Goal: Information Seeking & Learning: Learn about a topic

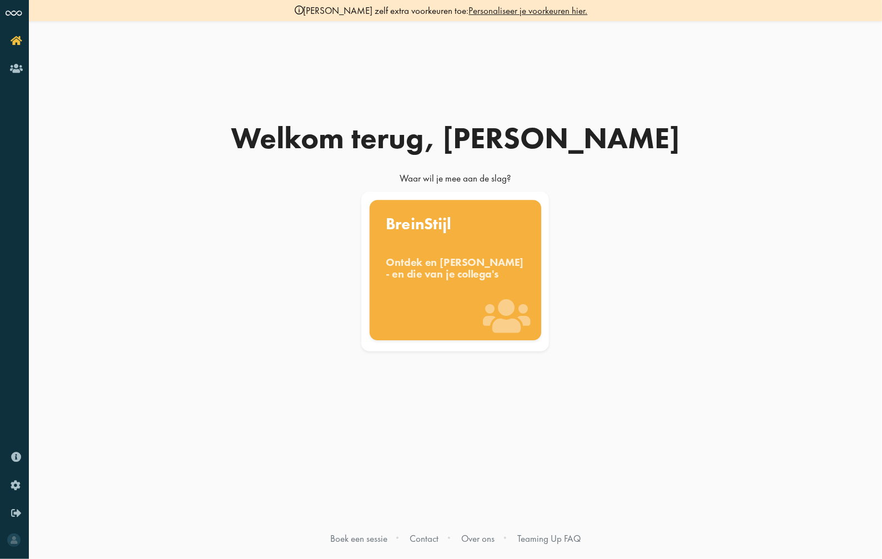
click at [455, 280] on div "Ontdek en [PERSON_NAME] - en die van je collega's" at bounding box center [455, 268] width 139 height 24
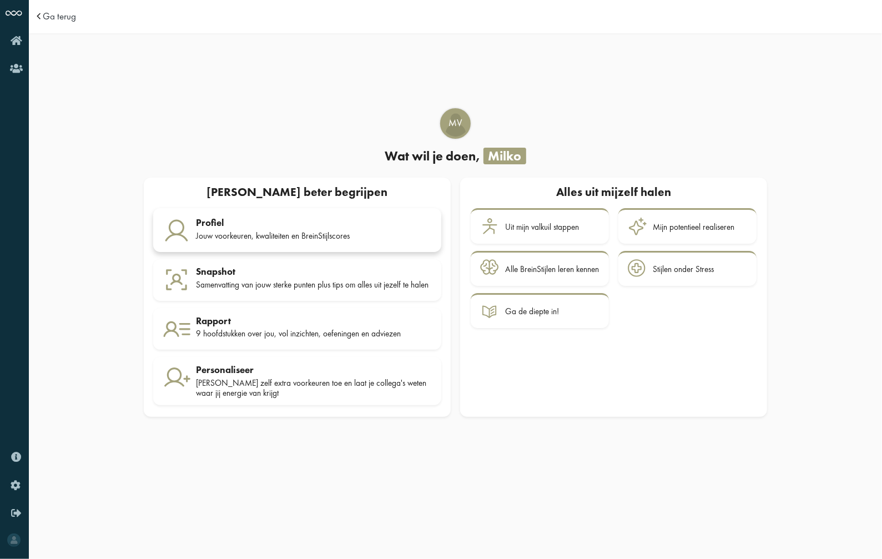
click at [323, 225] on div "Profiel" at bounding box center [314, 222] width 236 height 11
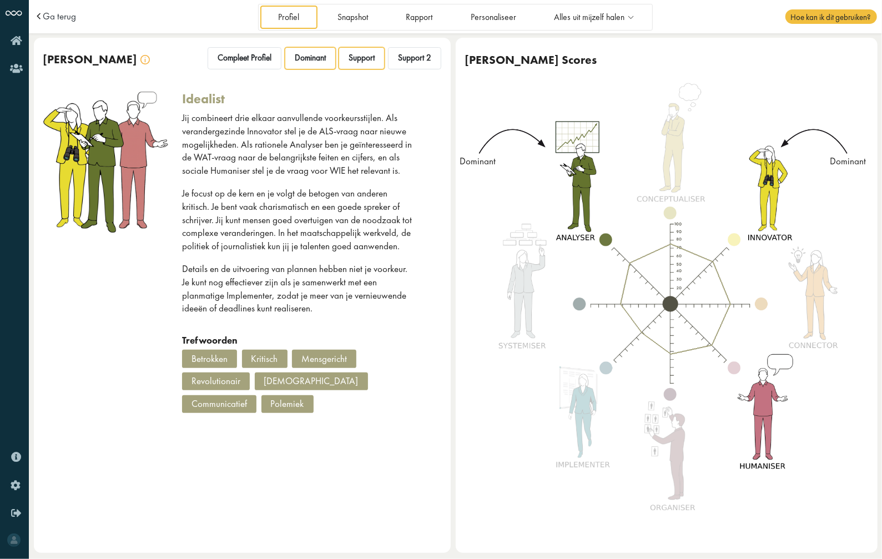
click at [364, 59] on span "Support" at bounding box center [362, 58] width 26 height 11
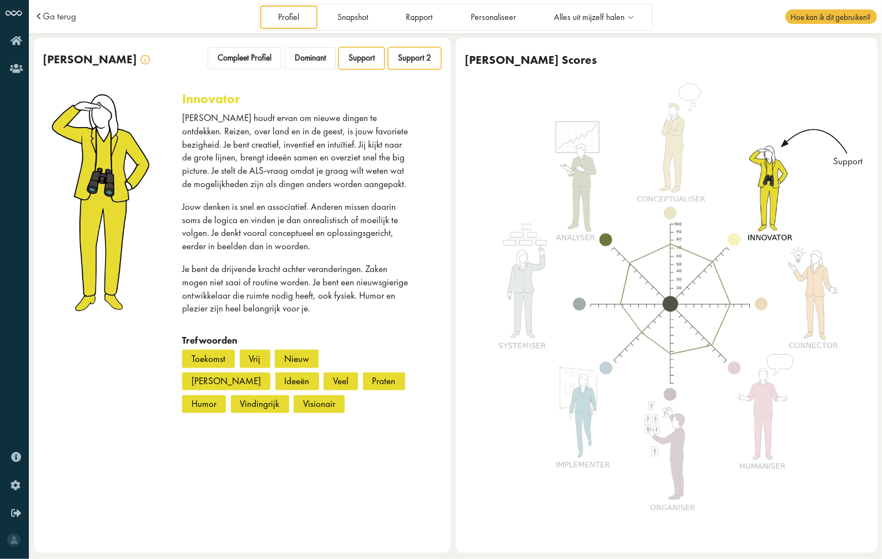
click at [401, 58] on span "Support 2" at bounding box center [414, 58] width 33 height 11
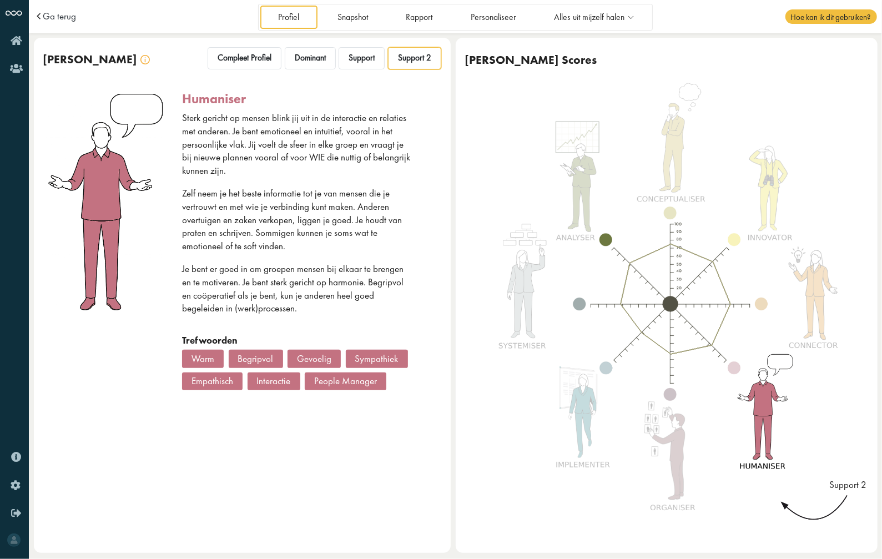
click at [261, 356] on div "Begripvol" at bounding box center [256, 359] width 54 height 18
click at [227, 58] on span "Compleet Profiel" at bounding box center [245, 58] width 54 height 11
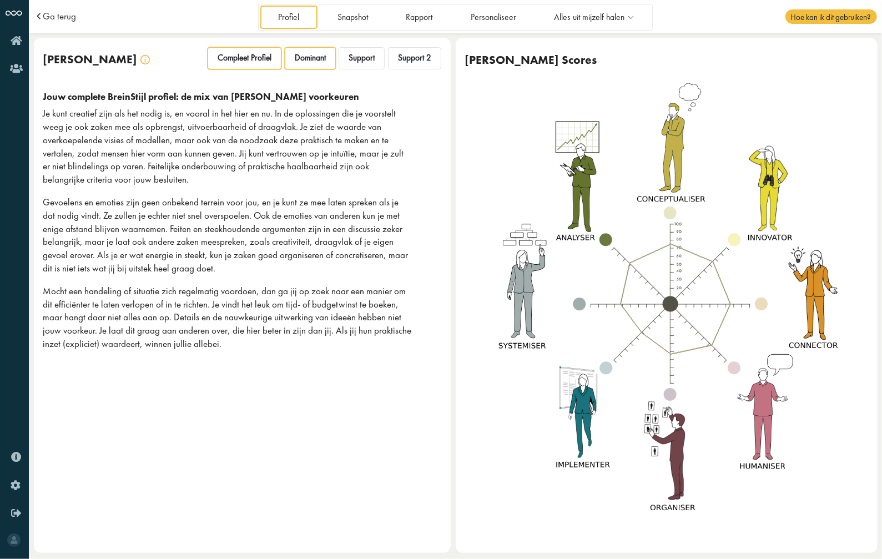
click at [290, 56] on div "Dominant" at bounding box center [310, 58] width 51 height 22
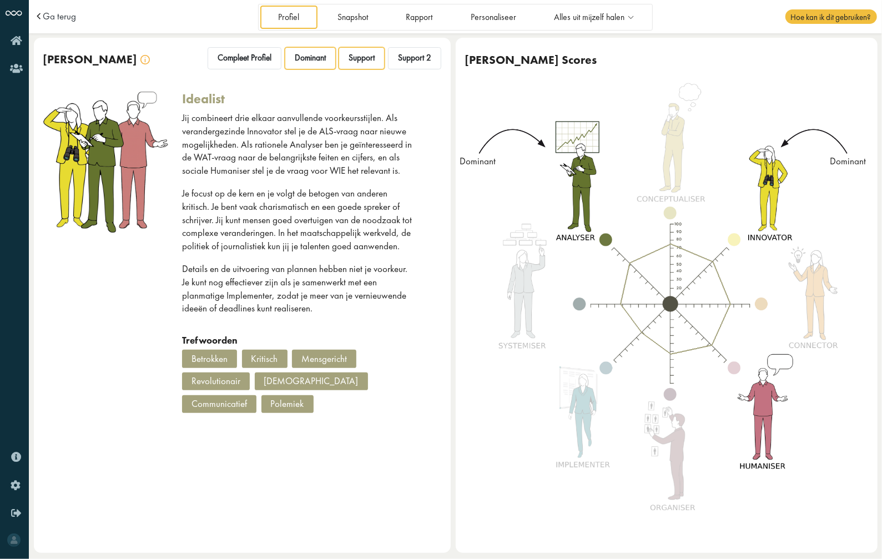
click at [362, 59] on span "Support" at bounding box center [362, 58] width 26 height 11
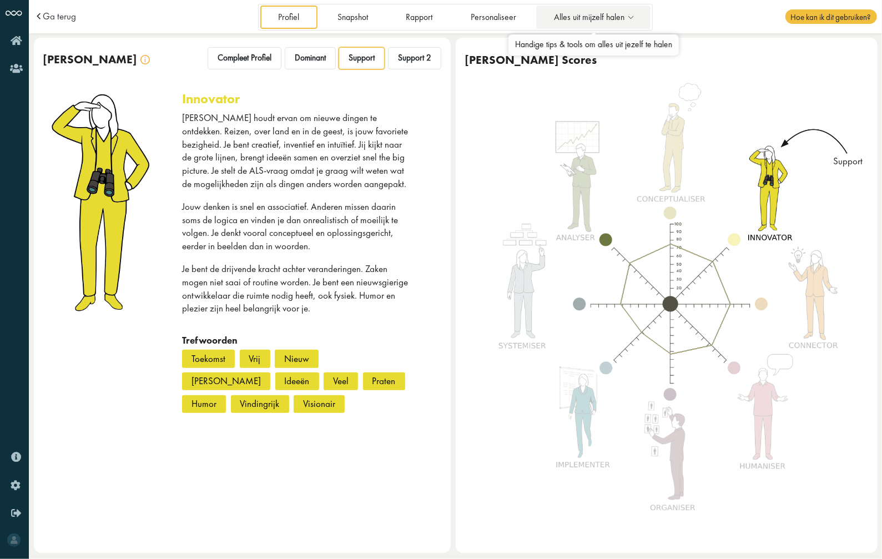
click at [632, 19] on icon at bounding box center [630, 17] width 13 height 9
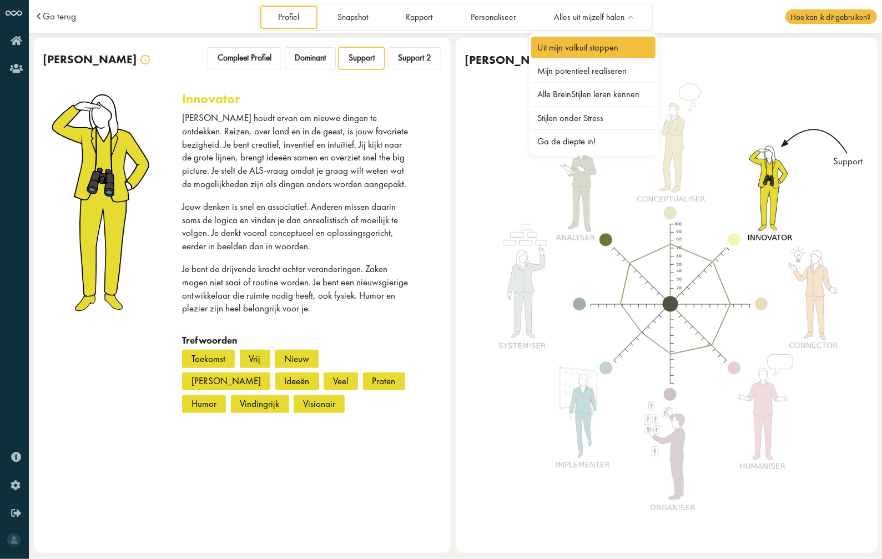
click at [580, 48] on link "Uit mijn valkuil stappen" at bounding box center [593, 48] width 124 height 22
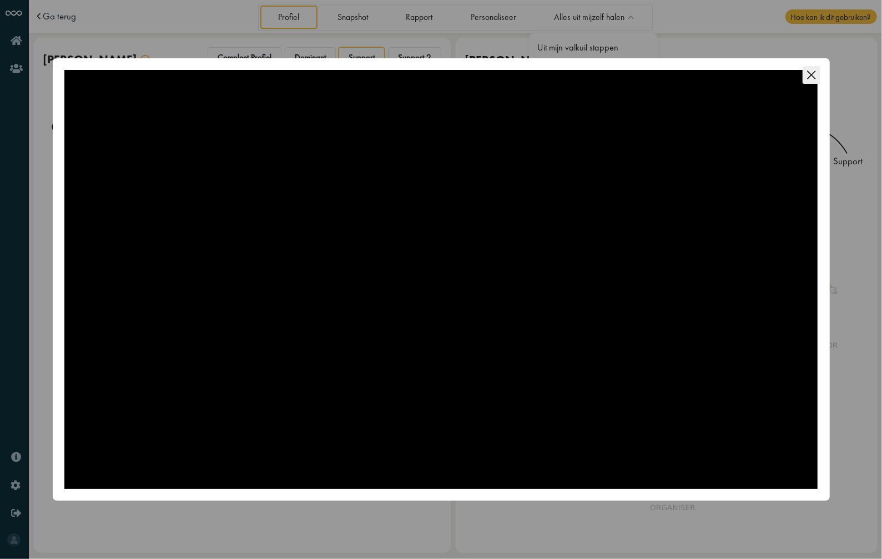
click at [814, 75] on icon "Close this dialog" at bounding box center [812, 75] width 18 height 18
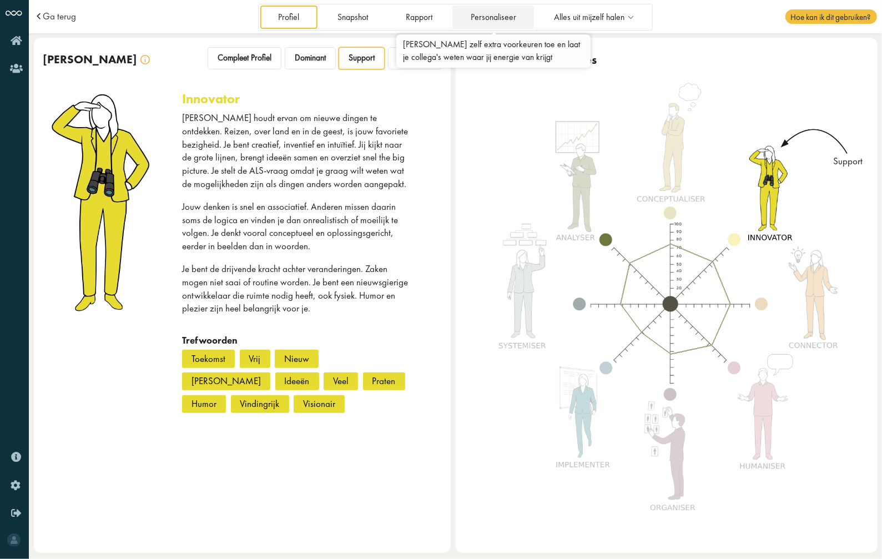
click at [494, 17] on link "Personaliseer" at bounding box center [493, 17] width 82 height 23
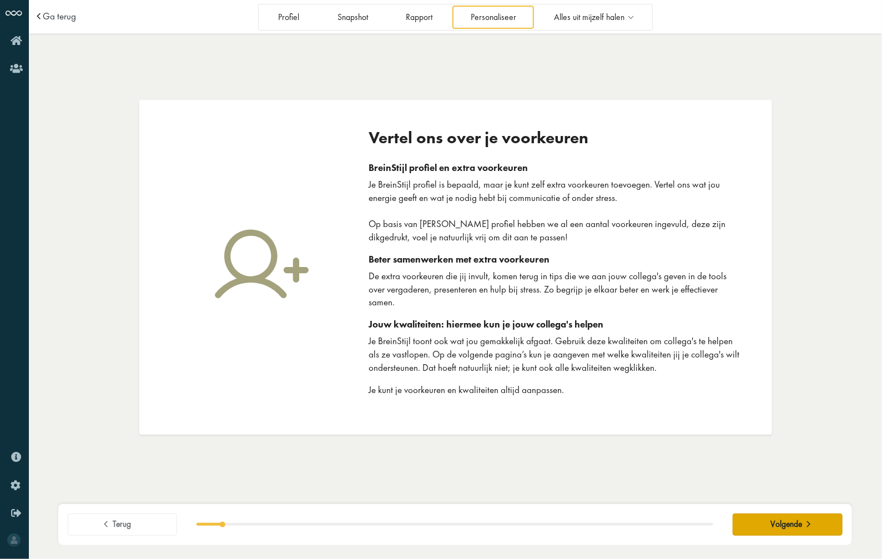
click at [803, 523] on span at bounding box center [809, 522] width 13 height 9
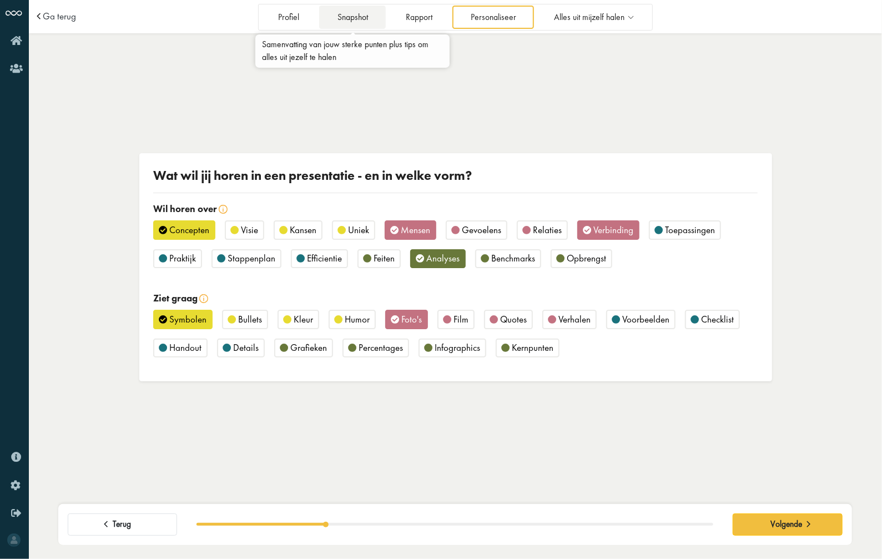
click at [365, 17] on link "Snapshot" at bounding box center [352, 17] width 67 height 23
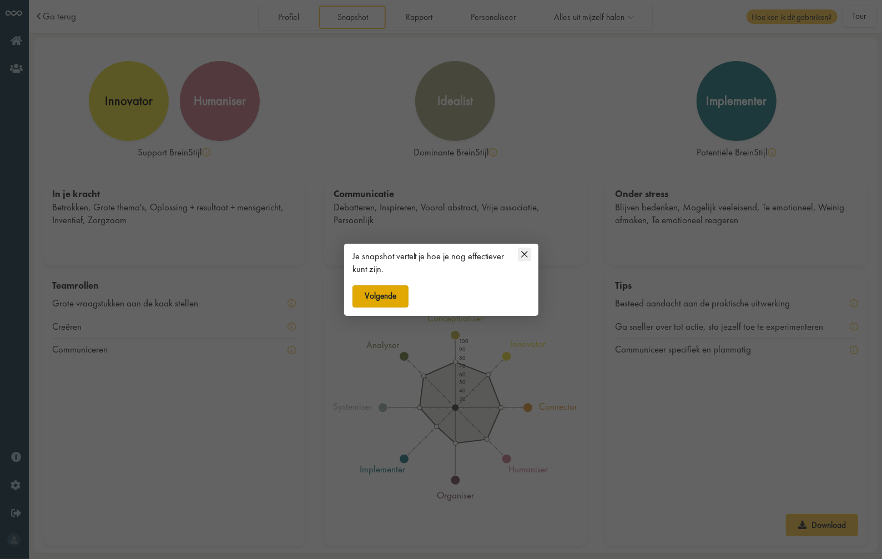
click at [382, 293] on button "Volgende" at bounding box center [380, 296] width 57 height 22
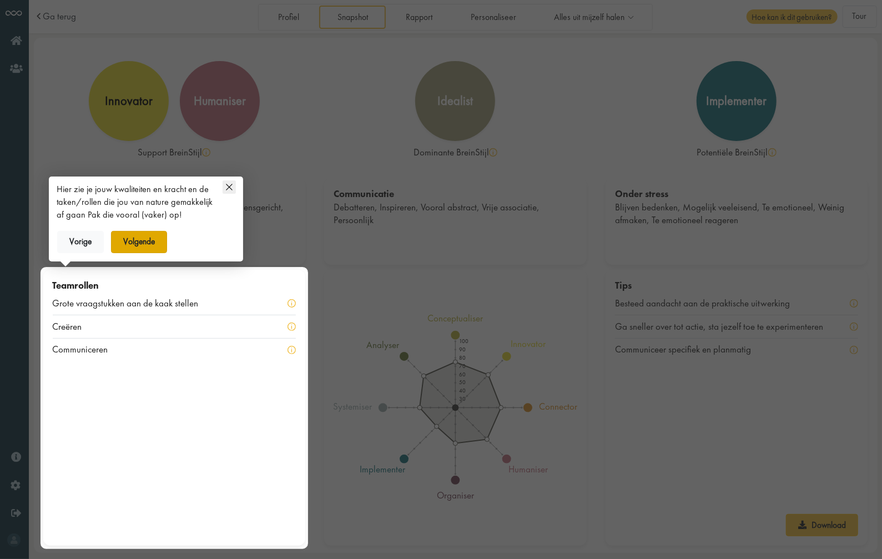
click at [160, 238] on button "Volgende" at bounding box center [139, 242] width 57 height 22
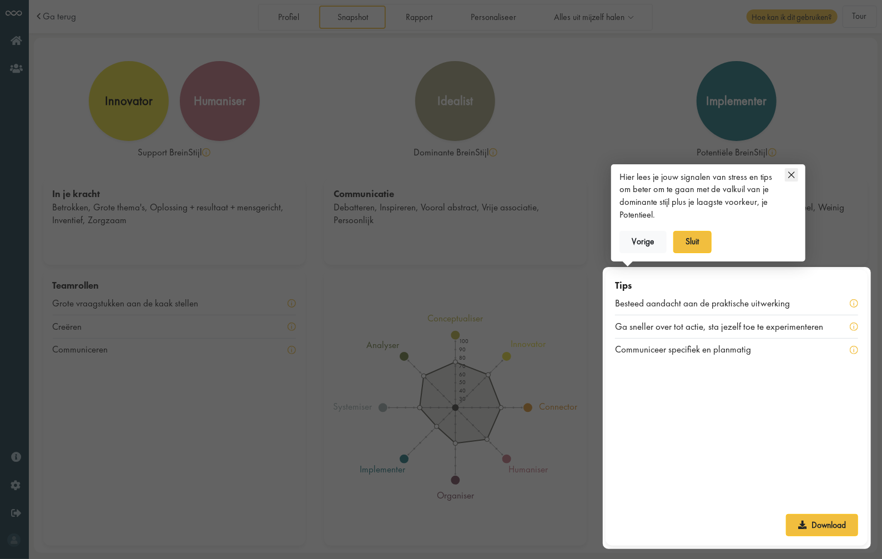
click at [797, 175] on icon at bounding box center [791, 174] width 13 height 13
